Goal: Information Seeking & Learning: Learn about a topic

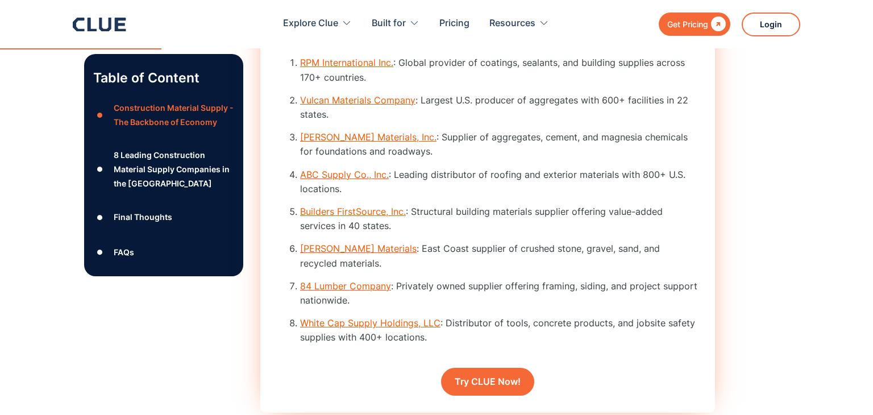
scroll to position [1639, 0]
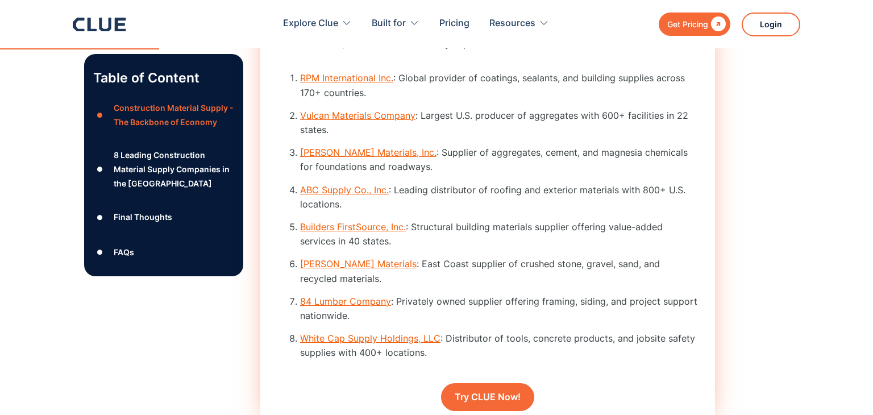
scroll to position [1621, 0]
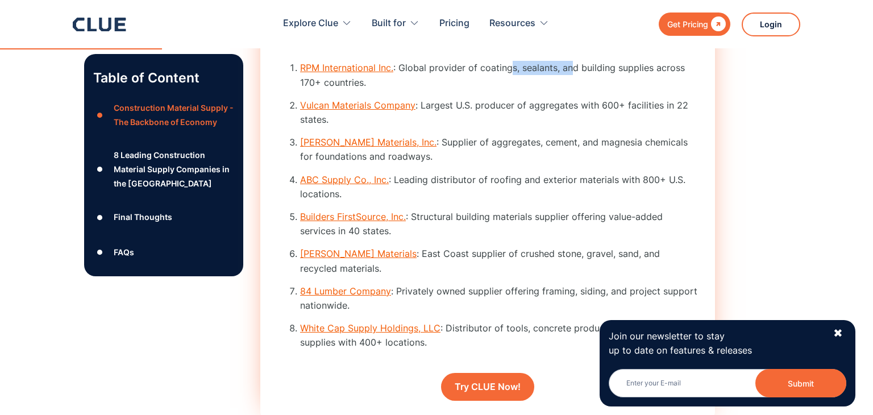
drag, startPoint x: 510, startPoint y: 83, endPoint x: 570, endPoint y: 83, distance: 60.3
click at [570, 83] on li "RPM International Inc. : Global provider of coatings, sealants, and building su…" at bounding box center [499, 75] width 398 height 28
click at [611, 84] on li "RPM International Inc. : Global provider of coatings, sealants, and building su…" at bounding box center [499, 75] width 398 height 28
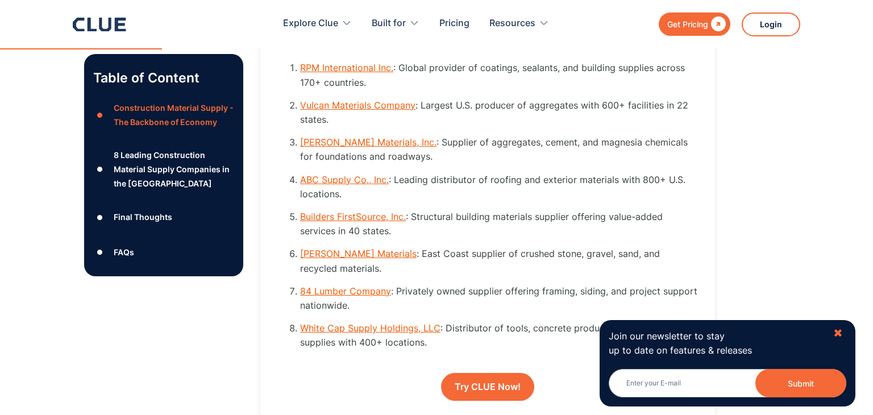
click at [833, 329] on div "✖" at bounding box center [838, 333] width 10 height 14
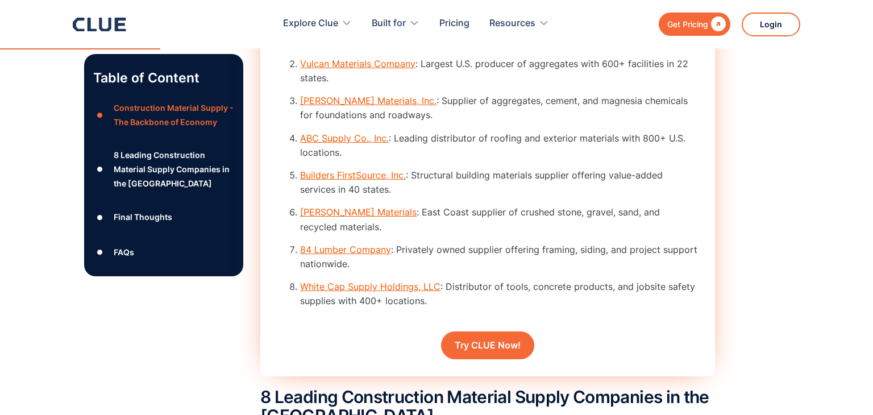
scroll to position [1630, 0]
